Goal: Task Accomplishment & Management: Use online tool/utility

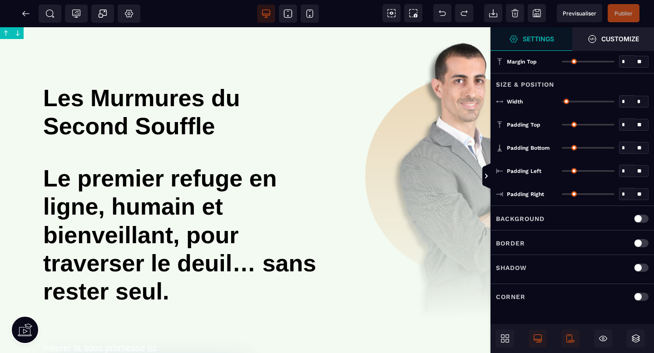
type input "*"
type input "****"
type input "*"
type input "**"
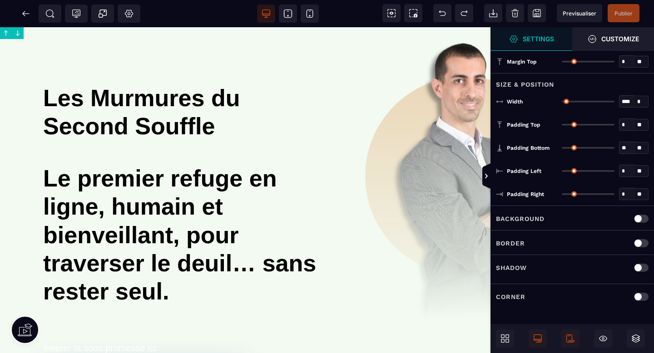
type input "**"
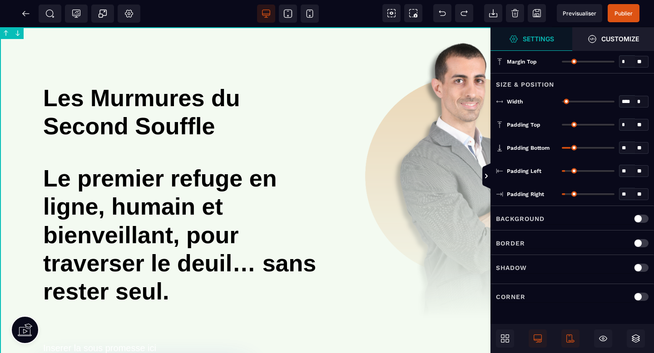
click at [530, 217] on p "Background" at bounding box center [520, 218] width 49 height 11
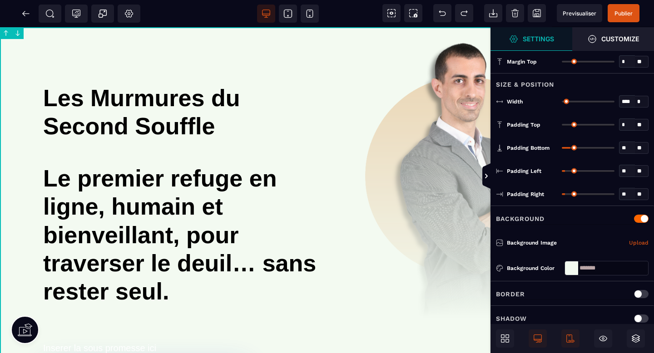
click at [569, 264] on div at bounding box center [571, 269] width 13 height 14
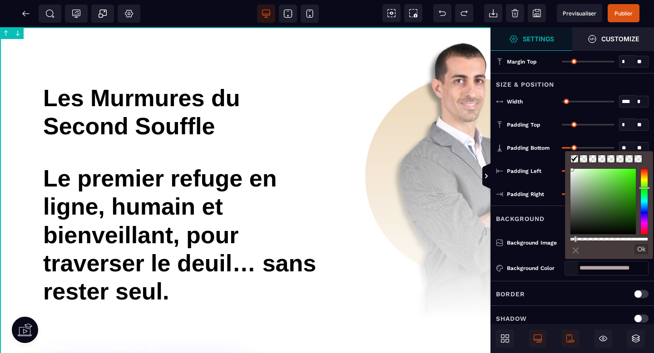
drag, startPoint x: 648, startPoint y: 237, endPoint x: 574, endPoint y: 239, distance: 74.0
click at [574, 239] on div at bounding box center [575, 239] width 3 height 6
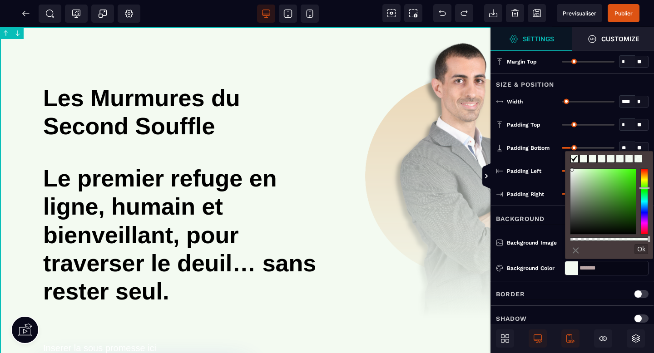
drag, startPoint x: 574, startPoint y: 239, endPoint x: 648, endPoint y: 239, distance: 73.6
click at [648, 239] on div at bounding box center [649, 239] width 3 height 6
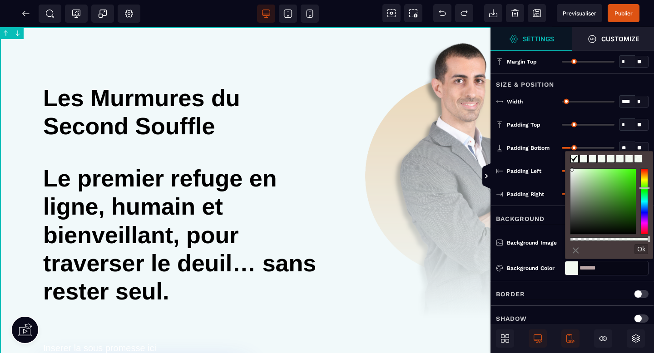
click at [644, 203] on div at bounding box center [644, 201] width 8 height 66
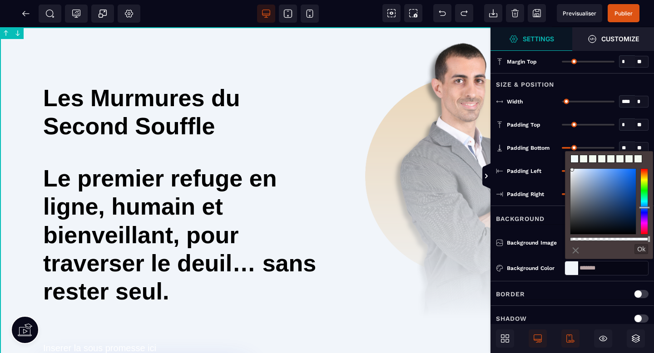
click at [644, 208] on div at bounding box center [644, 201] width 8 height 66
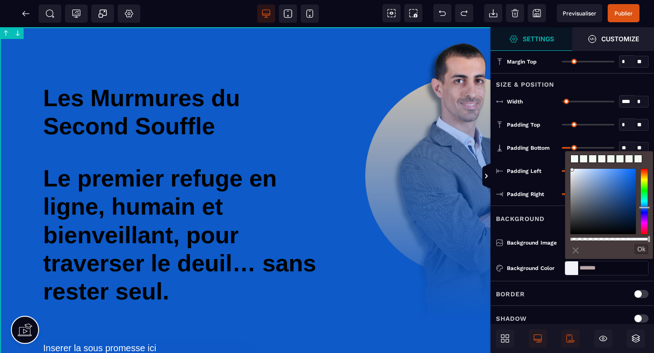
click at [631, 183] on div at bounding box center [602, 201] width 65 height 65
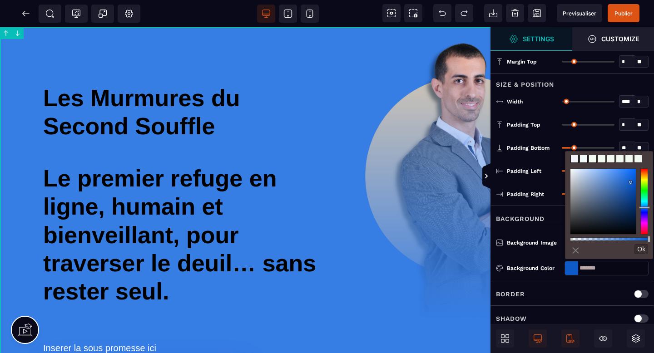
click at [620, 175] on div at bounding box center [602, 201] width 65 height 65
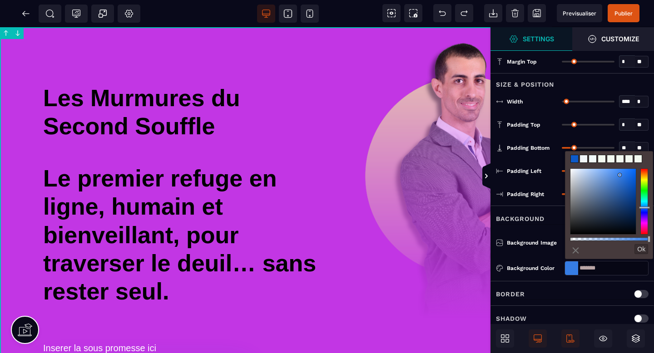
click at [646, 221] on div at bounding box center [644, 201] width 8 height 66
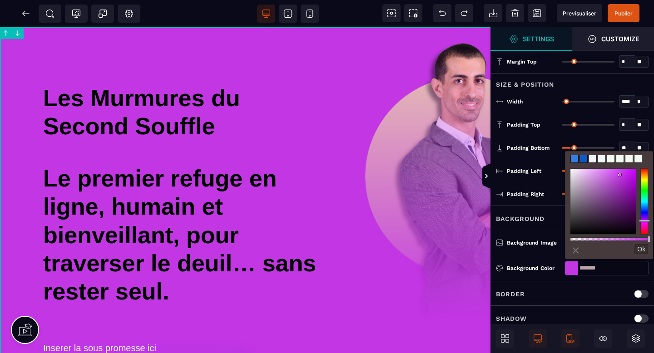
click at [645, 223] on div at bounding box center [644, 201] width 8 height 66
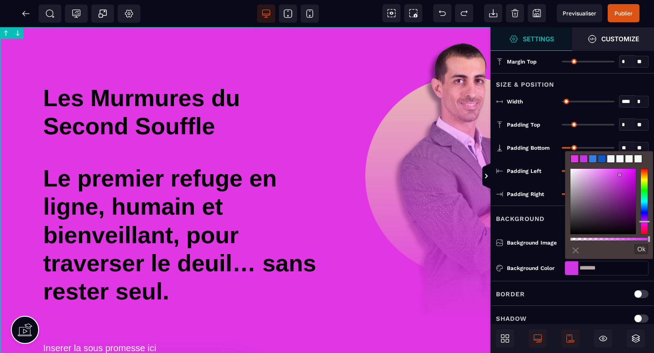
click at [643, 222] on div at bounding box center [644, 222] width 11 height 2
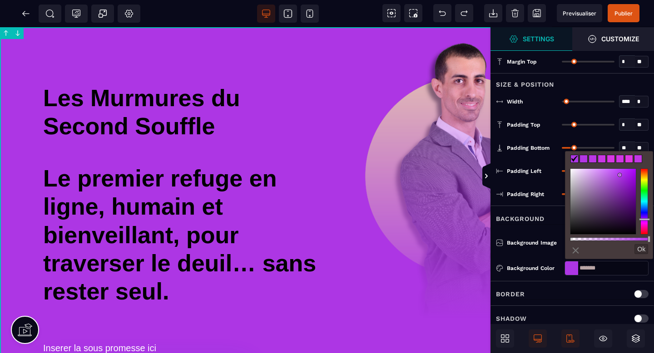
click at [643, 219] on div at bounding box center [644, 219] width 11 height 2
click at [606, 172] on div at bounding box center [602, 201] width 65 height 65
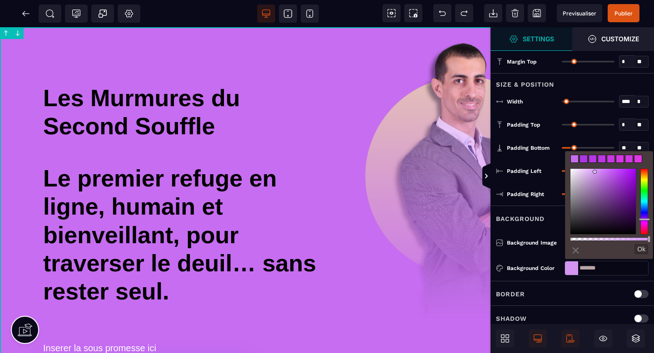
click at [594, 172] on div at bounding box center [602, 201] width 65 height 65
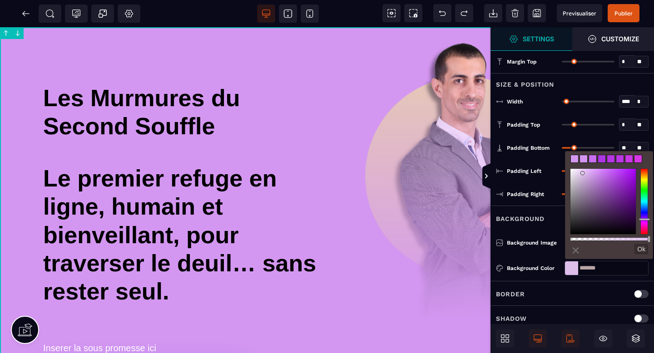
click at [583, 173] on div at bounding box center [602, 201] width 65 height 65
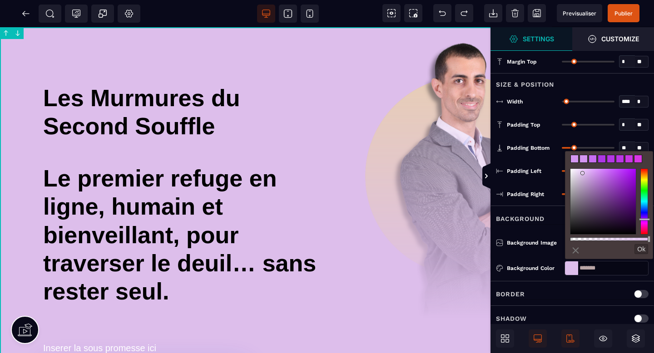
click at [569, 171] on div "⨯ Ok" at bounding box center [608, 277] width 87 height 227
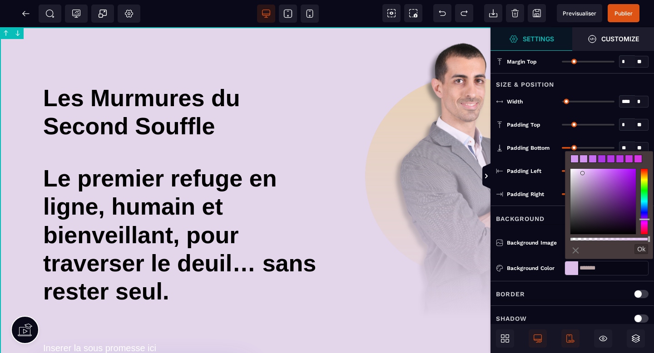
click at [576, 174] on div at bounding box center [602, 201] width 65 height 65
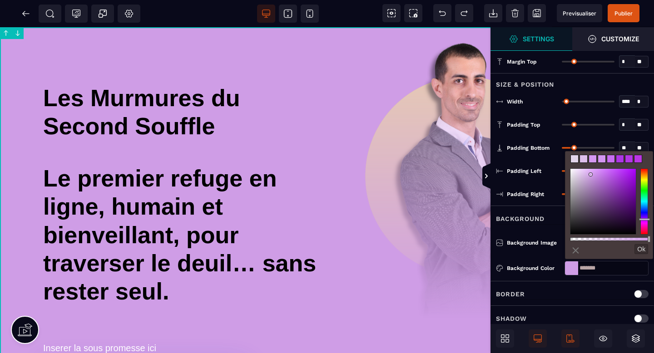
click at [591, 175] on div at bounding box center [602, 201] width 65 height 65
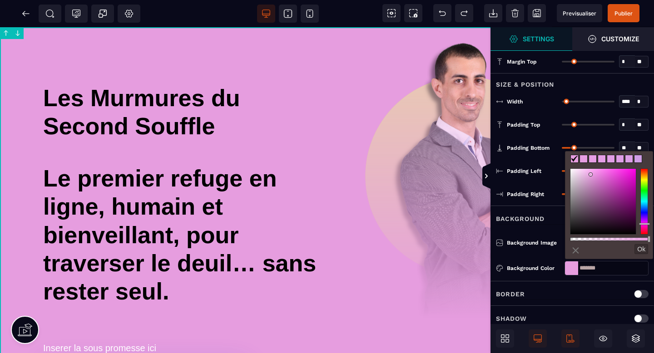
click at [647, 224] on div at bounding box center [644, 201] width 8 height 66
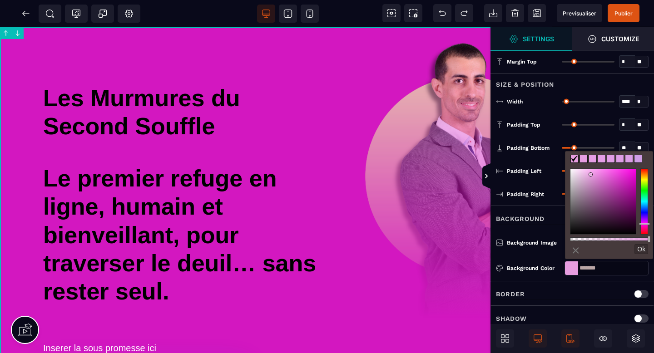
click at [628, 180] on div at bounding box center [602, 201] width 65 height 65
click at [618, 177] on div at bounding box center [602, 201] width 65 height 65
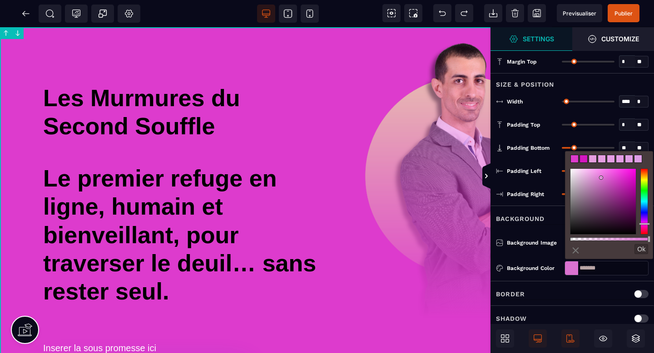
click at [601, 178] on div at bounding box center [602, 201] width 65 height 65
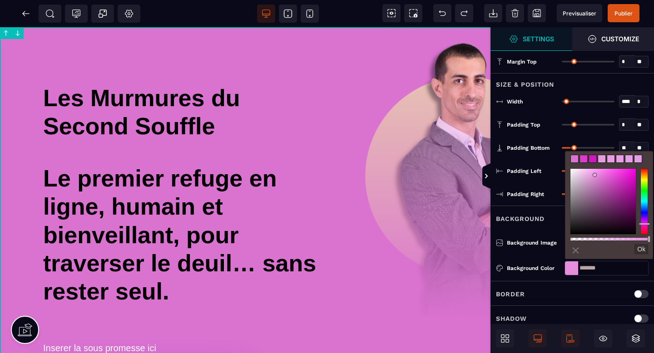
click at [595, 175] on div at bounding box center [602, 201] width 65 height 65
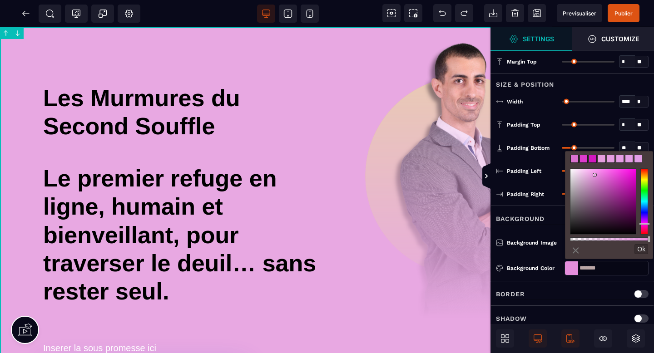
click at [588, 174] on div at bounding box center [602, 201] width 65 height 65
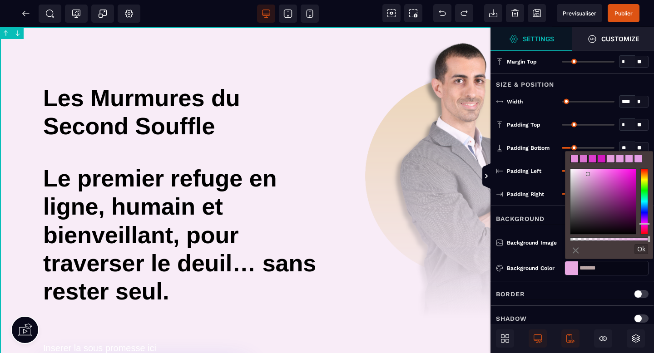
click at [573, 170] on div at bounding box center [602, 201] width 65 height 65
click at [578, 172] on div at bounding box center [602, 201] width 65 height 65
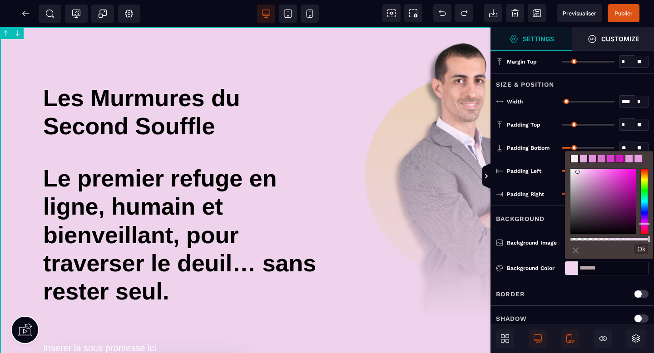
click at [578, 173] on div at bounding box center [577, 171] width 3 height 3
click at [584, 173] on div at bounding box center [602, 201] width 65 height 65
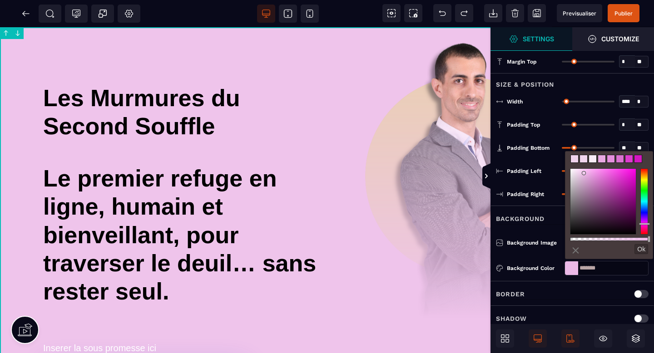
click at [582, 173] on div at bounding box center [583, 173] width 3 height 3
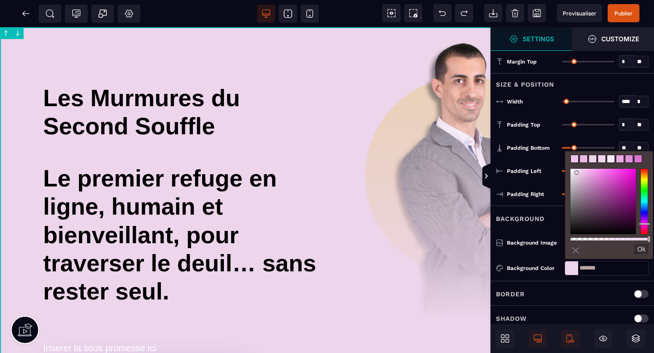
click at [577, 173] on div at bounding box center [602, 201] width 65 height 65
type input "*******"
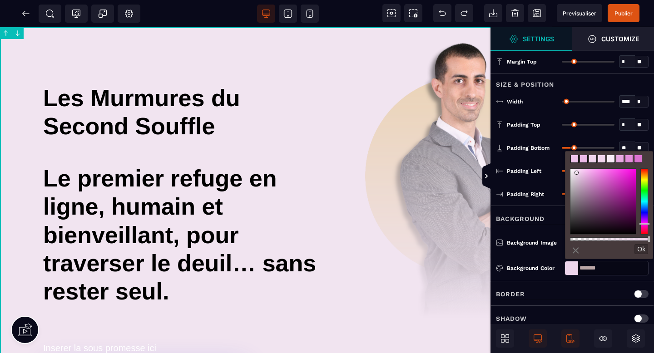
click at [574, 172] on div at bounding box center [602, 201] width 65 height 65
